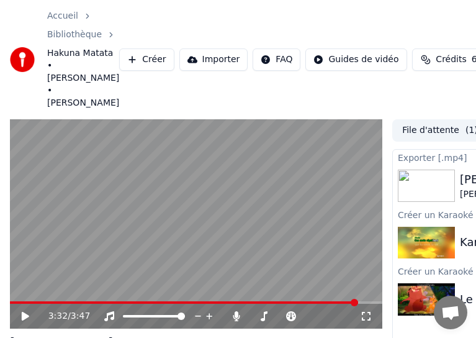
click at [15, 276] on video at bounding box center [196, 224] width 373 height 210
click at [14, 301] on span at bounding box center [185, 302] width 350 height 2
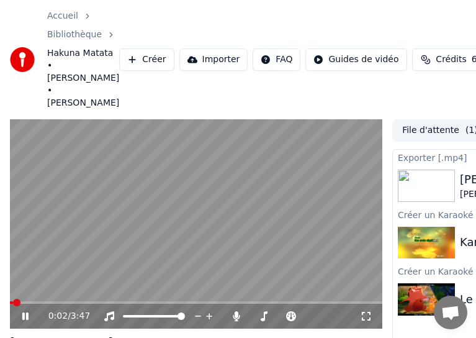
click at [14, 299] on span at bounding box center [16, 302] width 7 height 7
click at [14, 299] on span at bounding box center [17, 302] width 7 height 7
click at [10, 301] on span at bounding box center [10, 302] width 0 height 2
click at [10, 299] on span at bounding box center [13, 302] width 7 height 7
click at [75, 275] on video at bounding box center [196, 224] width 373 height 210
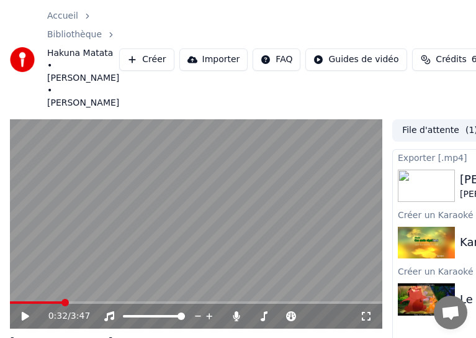
click at [62, 301] on span at bounding box center [36, 302] width 52 height 2
click at [22, 312] on icon at bounding box center [25, 316] width 7 height 9
click at [71, 301] on span at bounding box center [83, 302] width 147 height 2
click at [66, 301] on span at bounding box center [85, 302] width 150 height 2
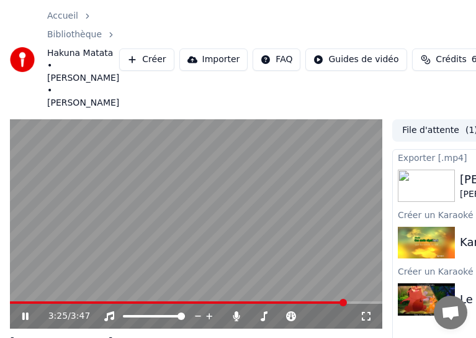
click at [415, 283] on img at bounding box center [426, 299] width 57 height 32
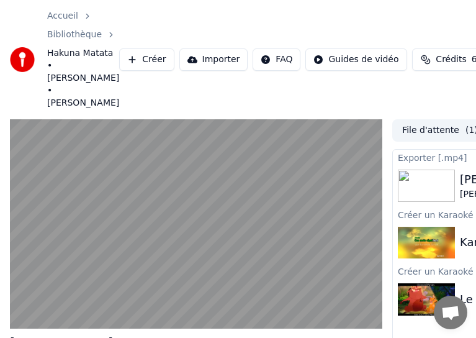
click at [415, 283] on img at bounding box center [426, 299] width 57 height 32
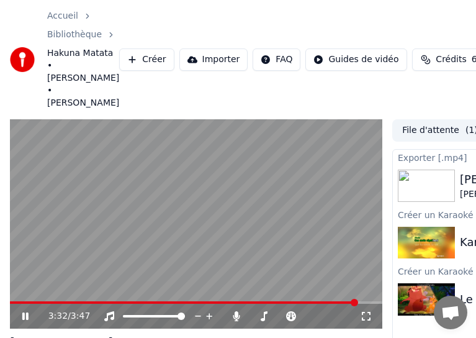
click at [422, 283] on img at bounding box center [426, 299] width 57 height 32
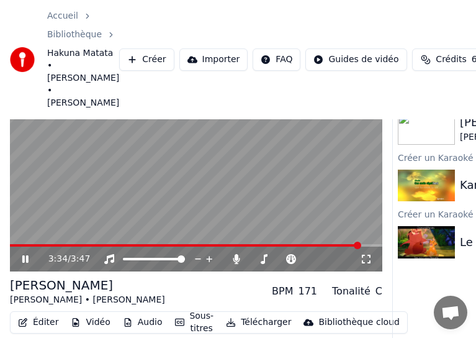
scroll to position [58, 0]
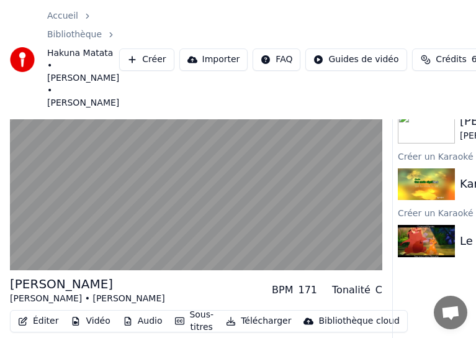
click at [435, 225] on img at bounding box center [426, 241] width 57 height 32
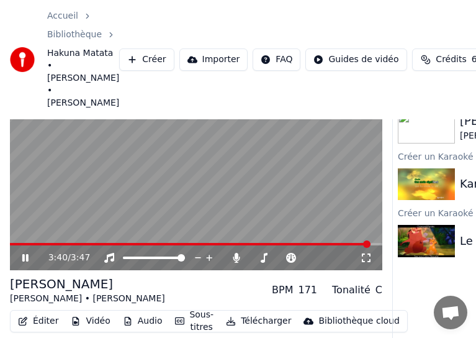
click at [423, 225] on img at bounding box center [426, 241] width 57 height 32
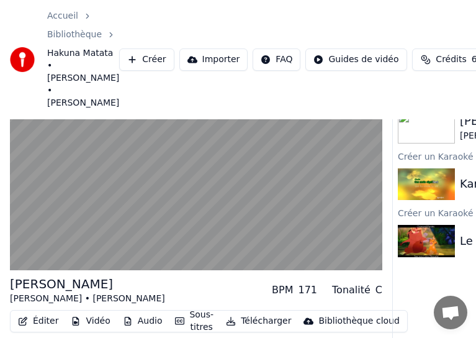
click at [423, 225] on img at bounding box center [426, 241] width 57 height 32
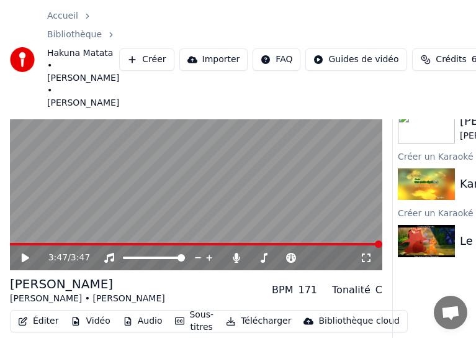
click at [422, 225] on img at bounding box center [426, 241] width 57 height 32
click at [424, 168] on img at bounding box center [426, 184] width 57 height 32
click at [432, 111] on img at bounding box center [426, 127] width 57 height 32
click at [435, 225] on img at bounding box center [426, 241] width 57 height 32
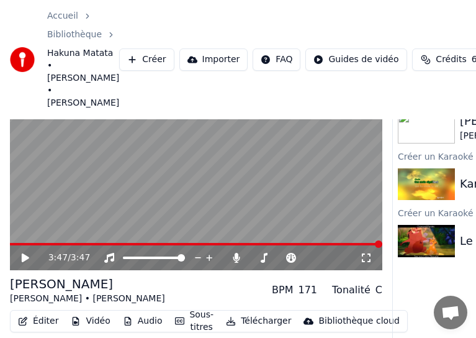
click at [435, 225] on img at bounding box center [426, 241] width 57 height 32
